Goal: Find specific page/section: Find specific page/section

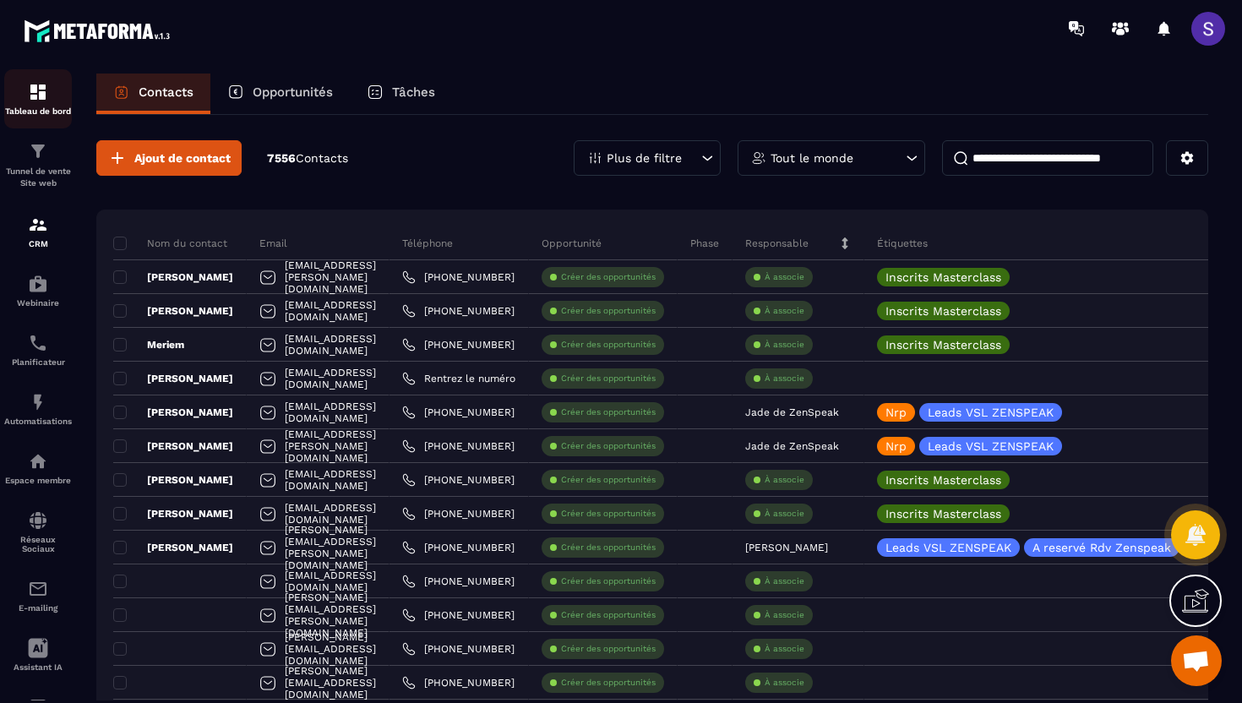
click at [44, 101] on img at bounding box center [38, 92] width 20 height 20
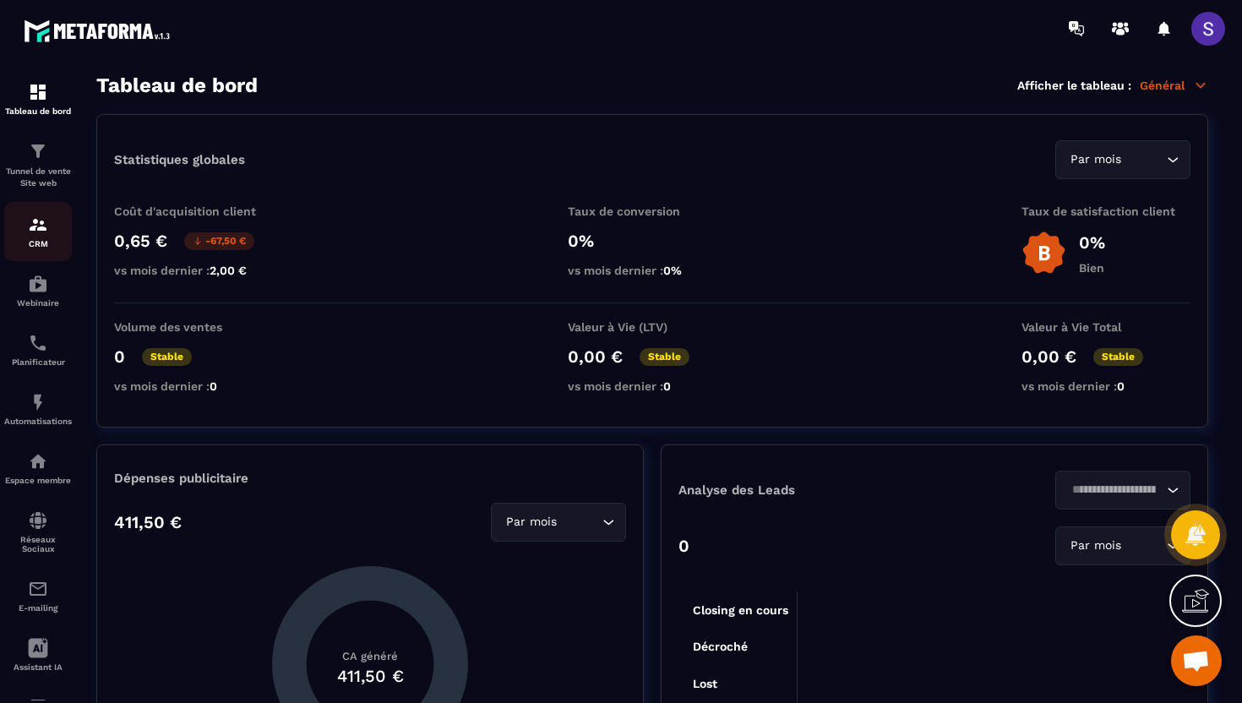
click at [38, 237] on div "CRM" at bounding box center [38, 232] width 68 height 34
